Goal: Task Accomplishment & Management: Use online tool/utility

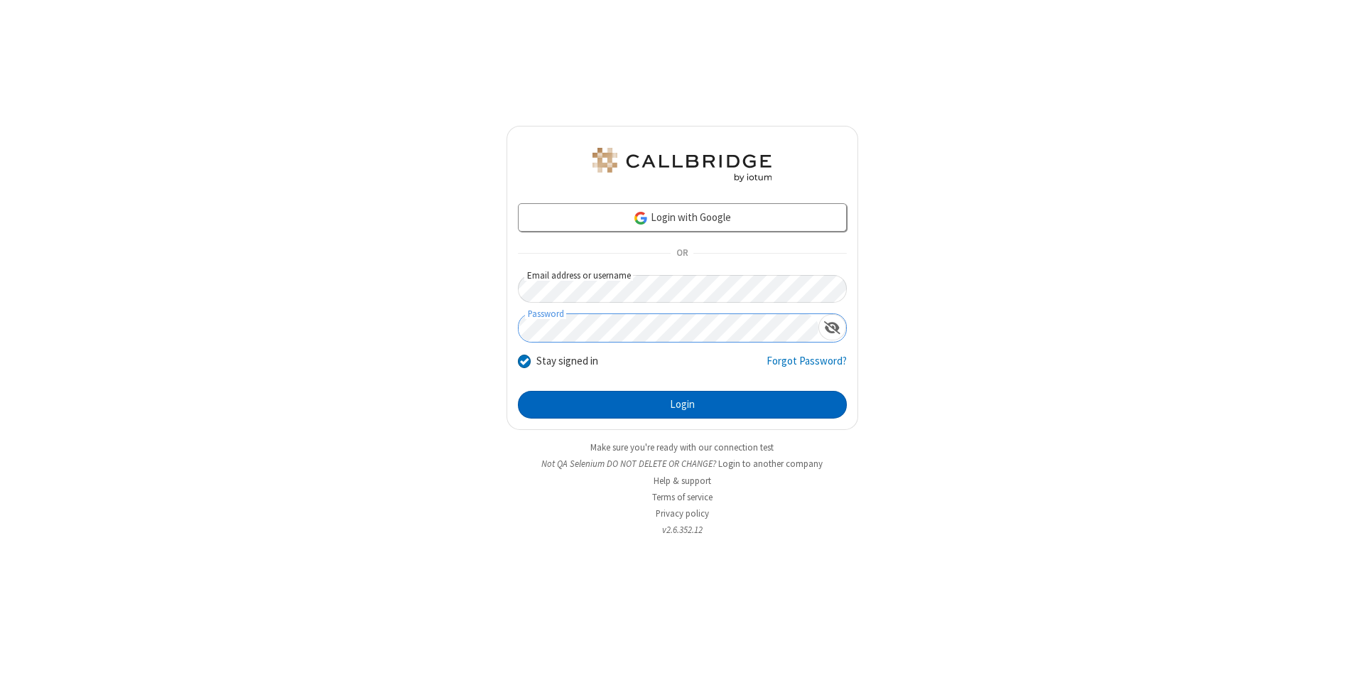
click at [682, 405] on button "Login" at bounding box center [682, 405] width 329 height 28
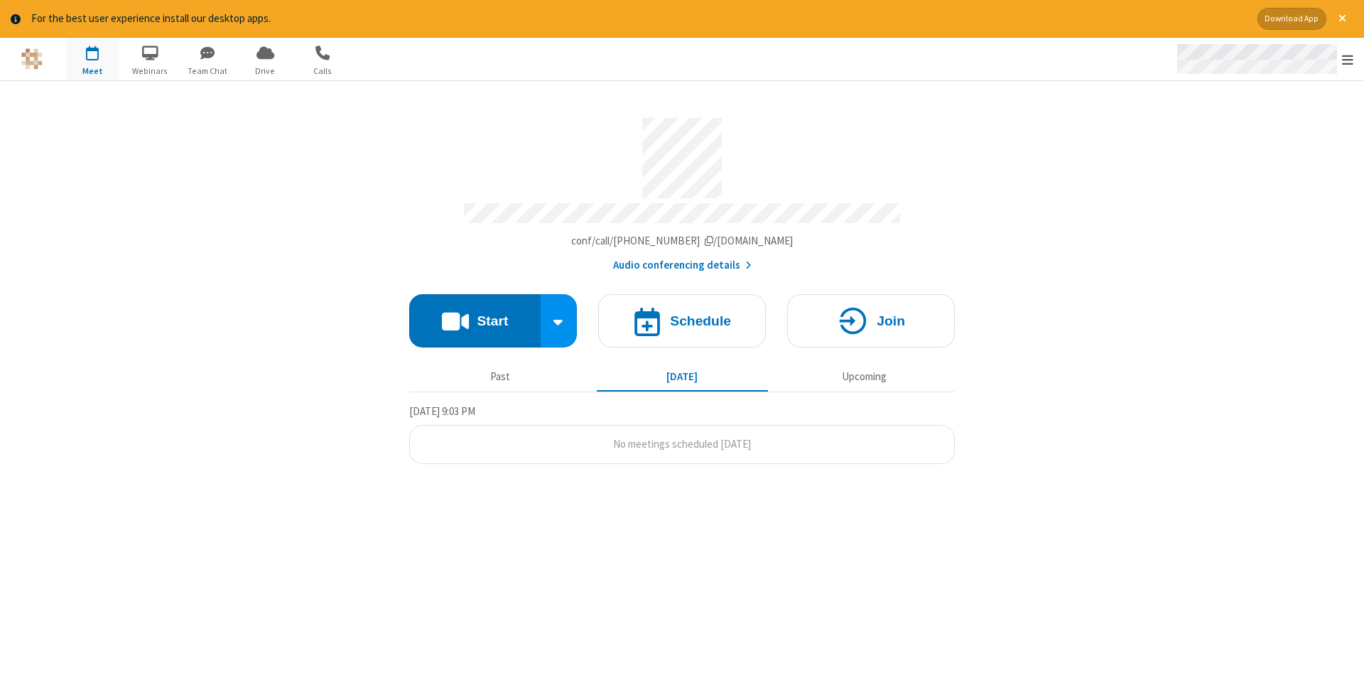
click at [1348, 60] on span "Open menu" at bounding box center [1347, 60] width 11 height 14
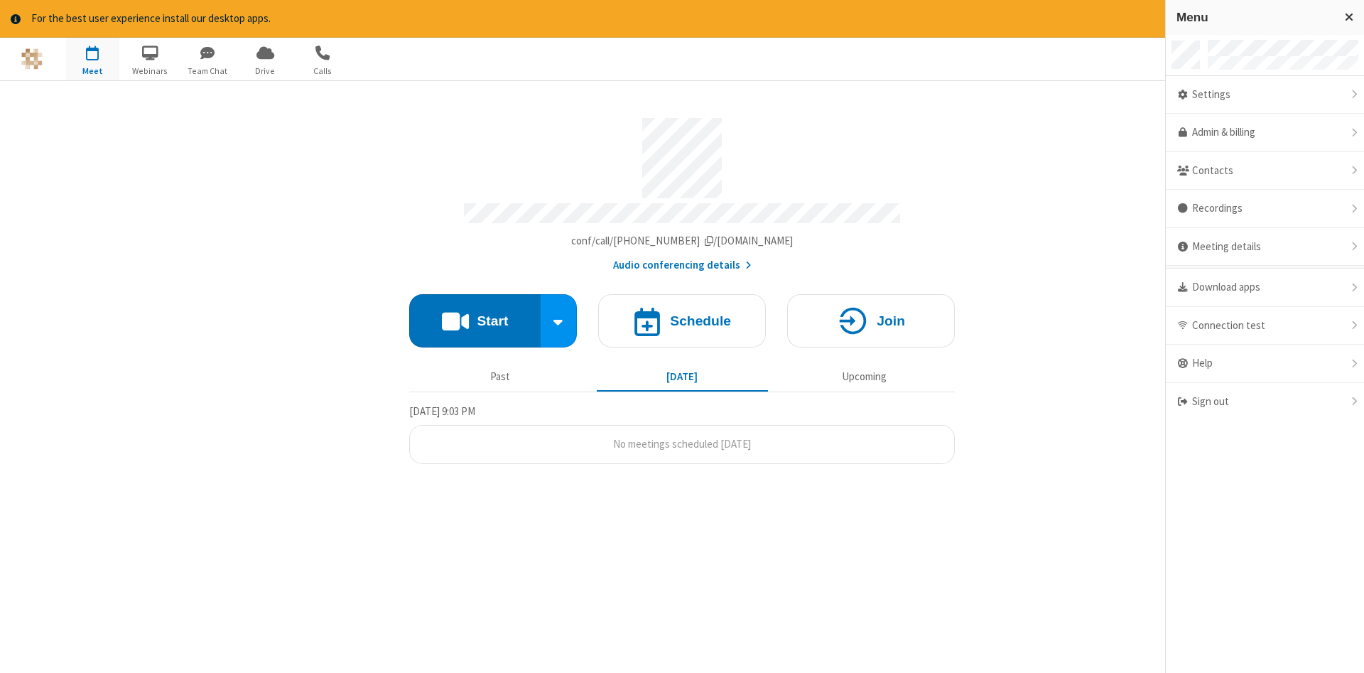
click at [92, 58] on span "button" at bounding box center [92, 53] width 53 height 24
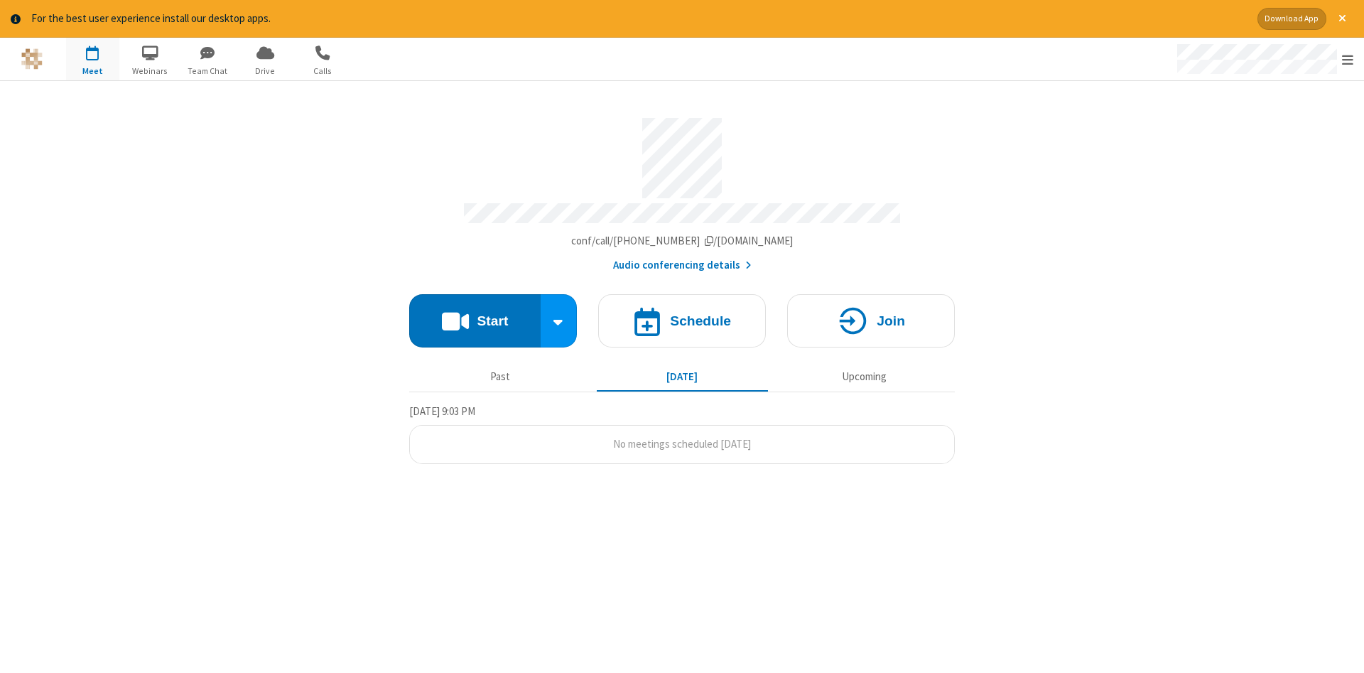
click at [92, 58] on span "button" at bounding box center [92, 53] width 53 height 24
click at [682, 316] on h4 "Schedule" at bounding box center [700, 321] width 61 height 14
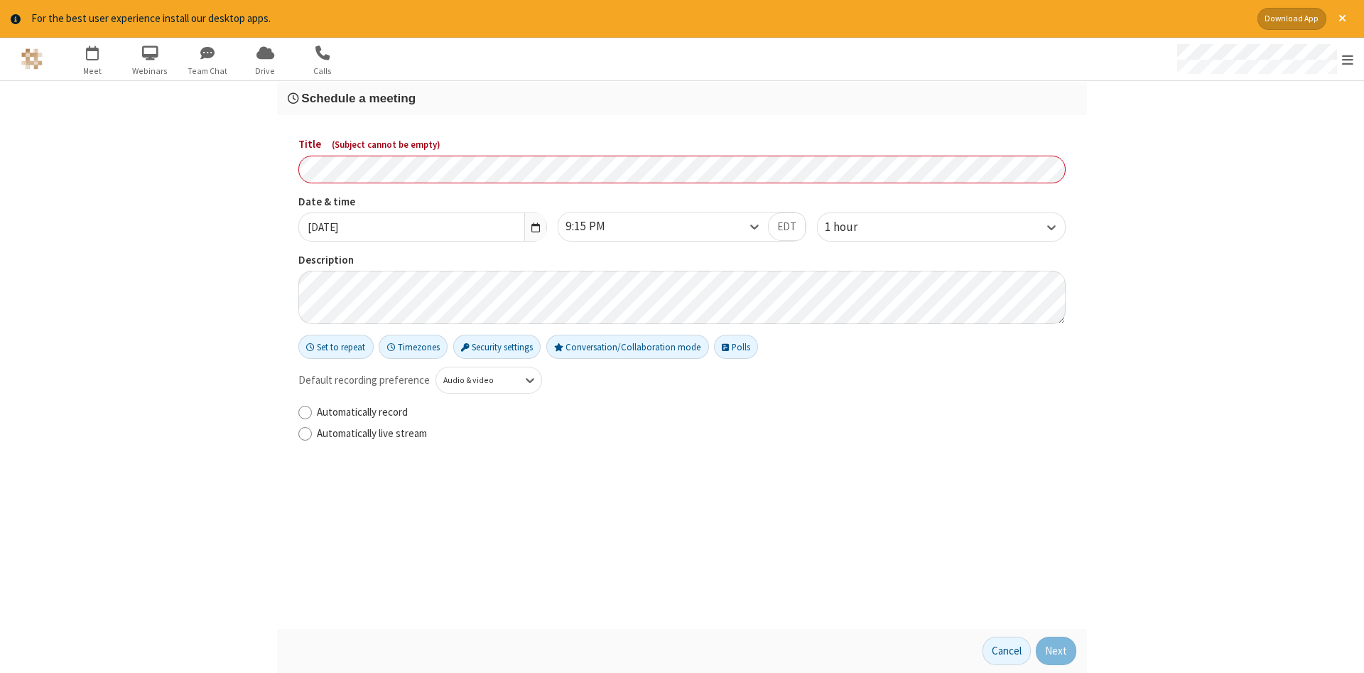
click at [682, 97] on h3 "Schedule a meeting" at bounding box center [682, 99] width 789 height 14
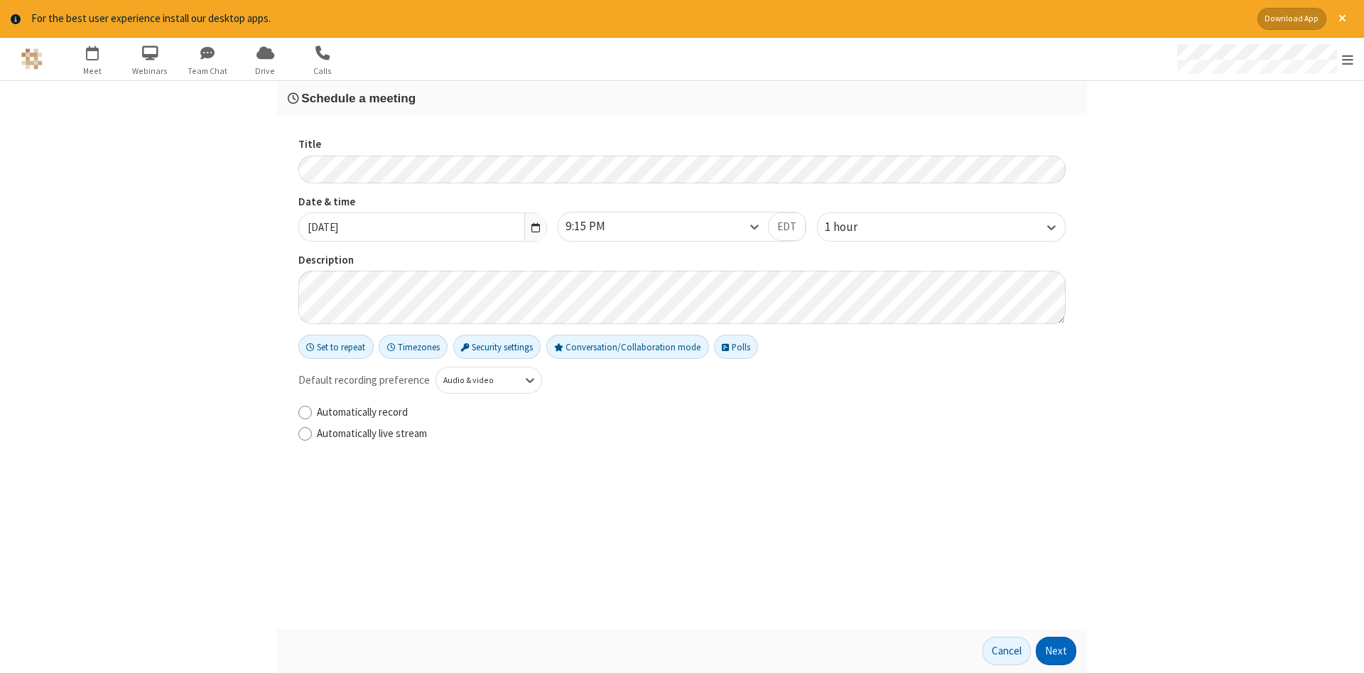
click at [1057, 651] on button "Next" at bounding box center [1056, 651] width 41 height 28
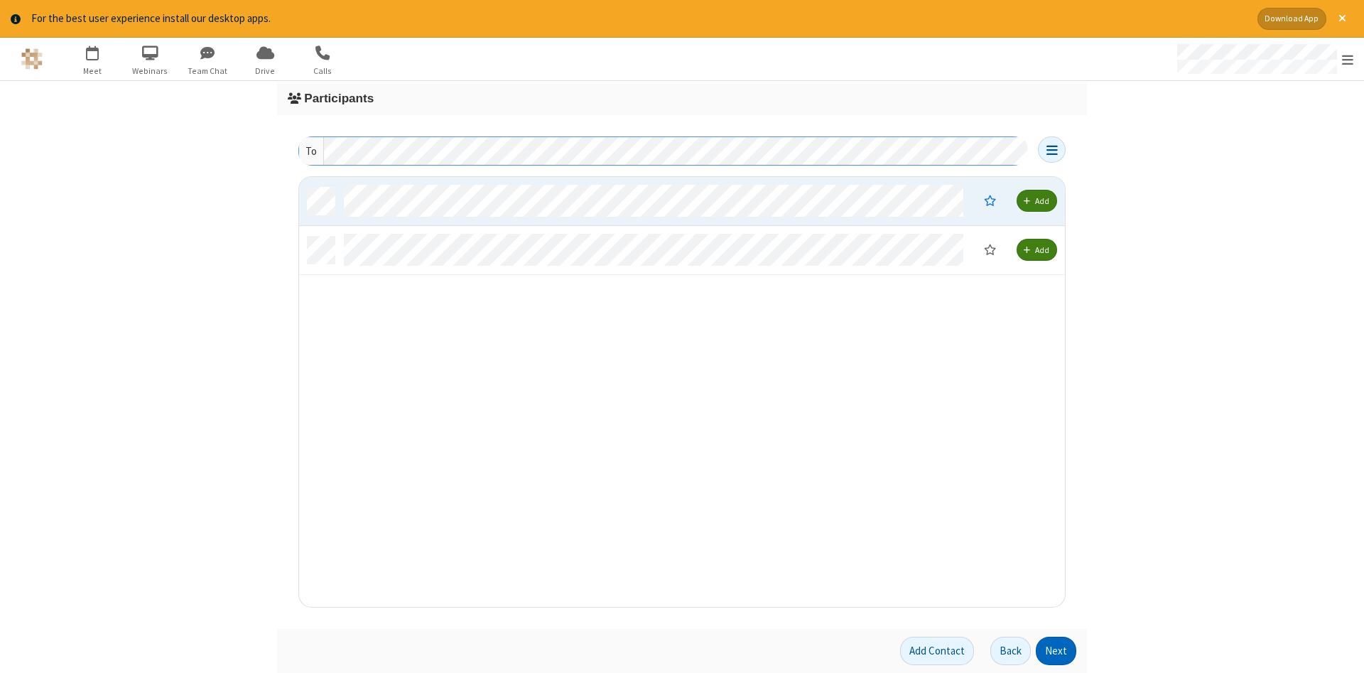
click at [1057, 651] on button "Next" at bounding box center [1056, 651] width 41 height 28
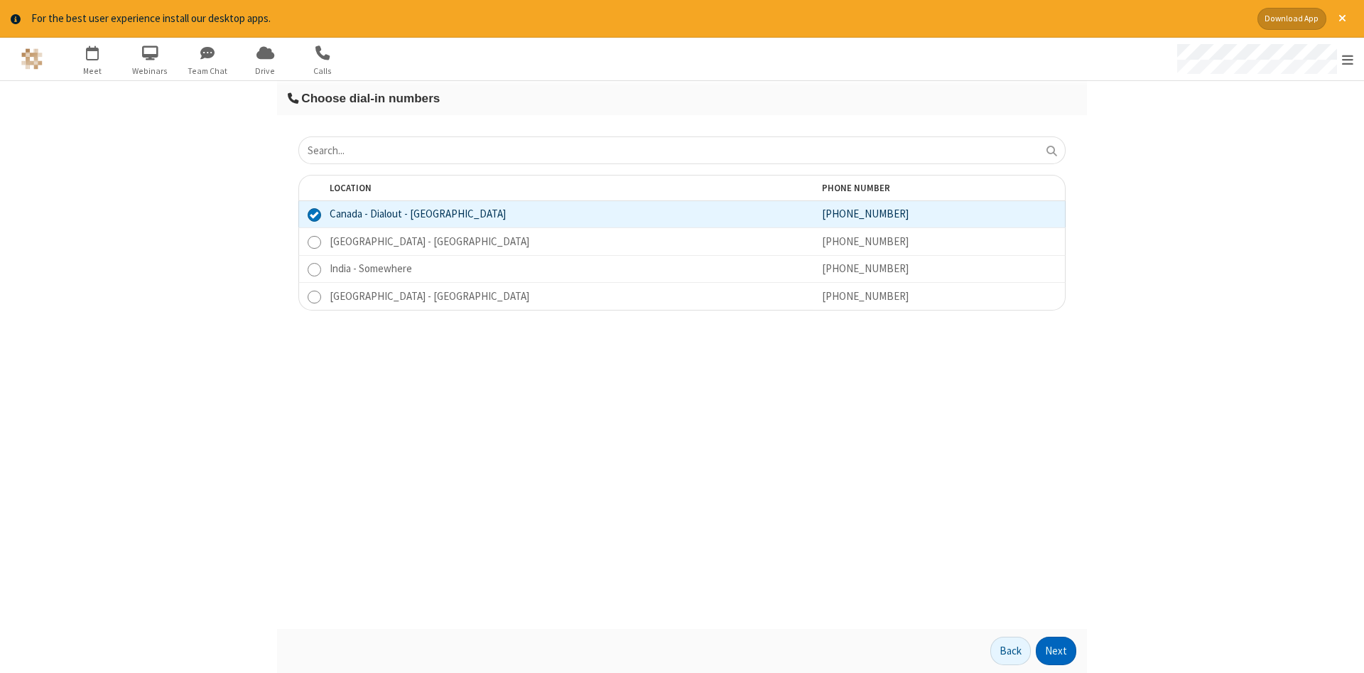
click at [1057, 651] on button "Next" at bounding box center [1056, 651] width 41 height 28
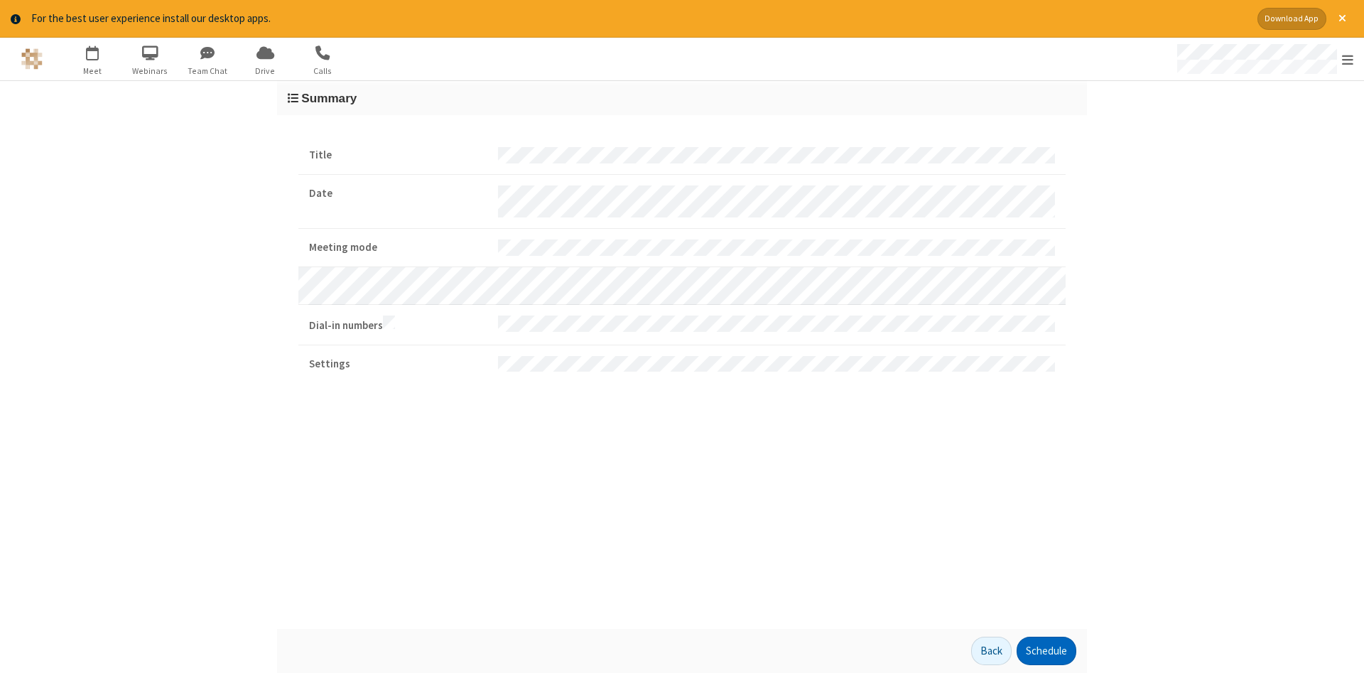
click at [1046, 651] on button "Schedule" at bounding box center [1047, 651] width 60 height 28
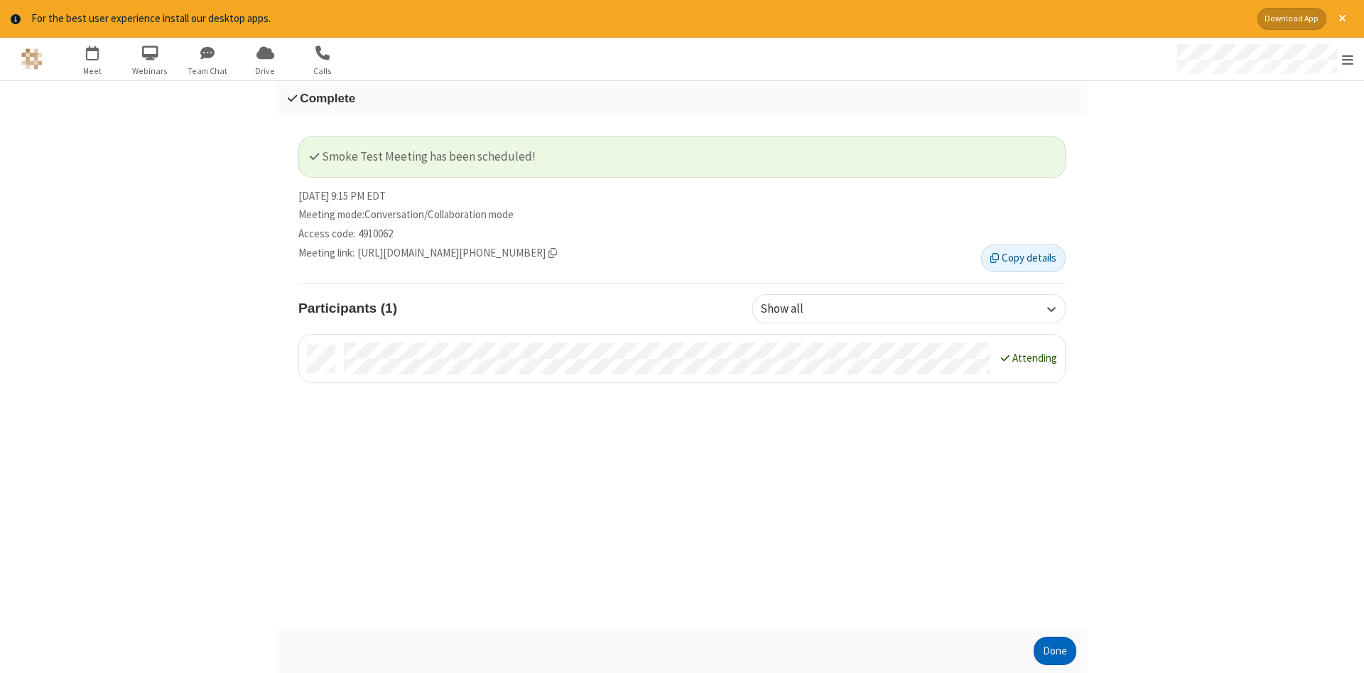
click at [1055, 651] on button "Done" at bounding box center [1055, 651] width 43 height 28
